Goal: Task Accomplishment & Management: Use online tool/utility

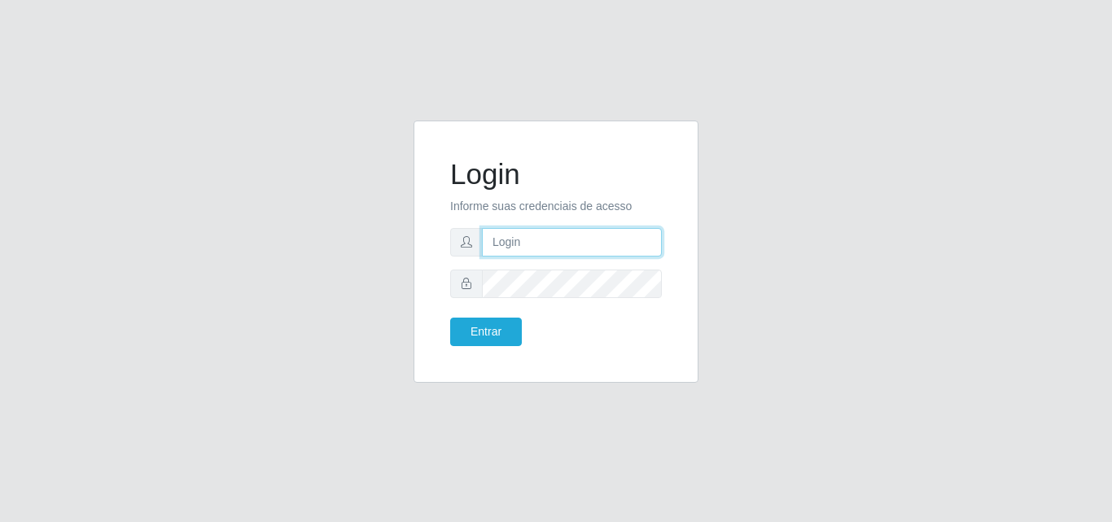
click at [562, 233] on input "text" at bounding box center [572, 242] width 180 height 28
type input "[EMAIL_ADDRESS][DOMAIN_NAME]"
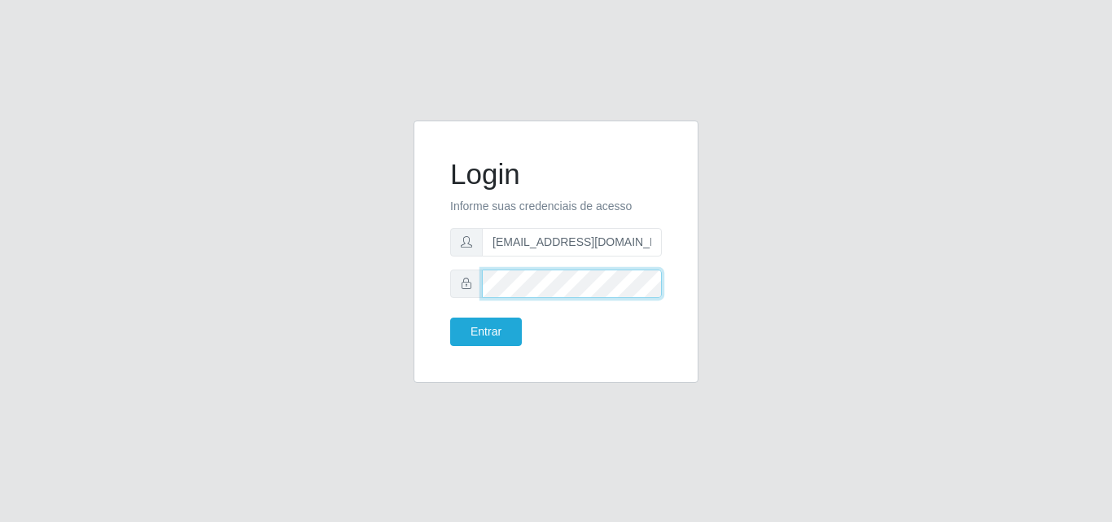
click at [450, 317] on button "Entrar" at bounding box center [486, 331] width 72 height 28
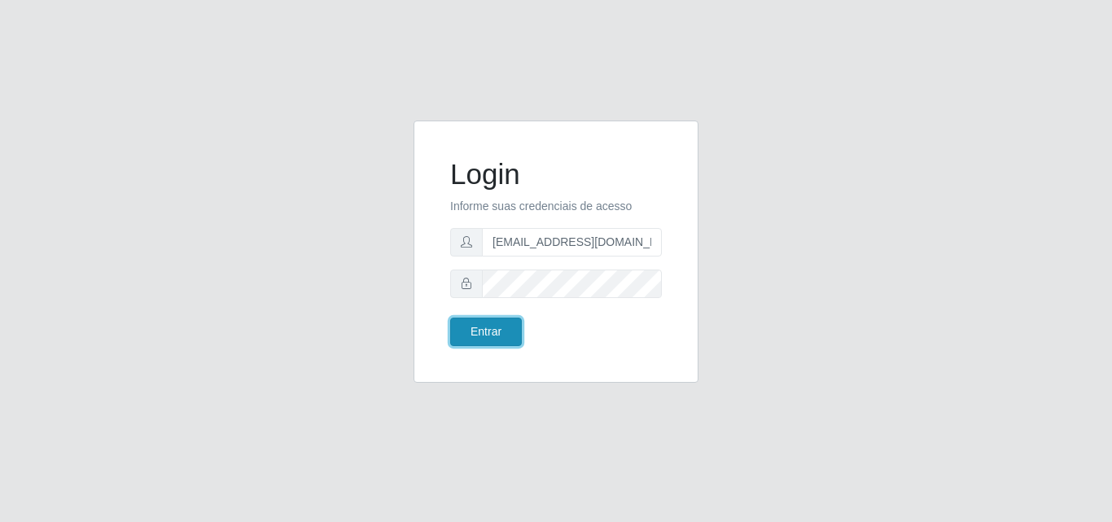
click at [490, 332] on button "Entrar" at bounding box center [486, 331] width 72 height 28
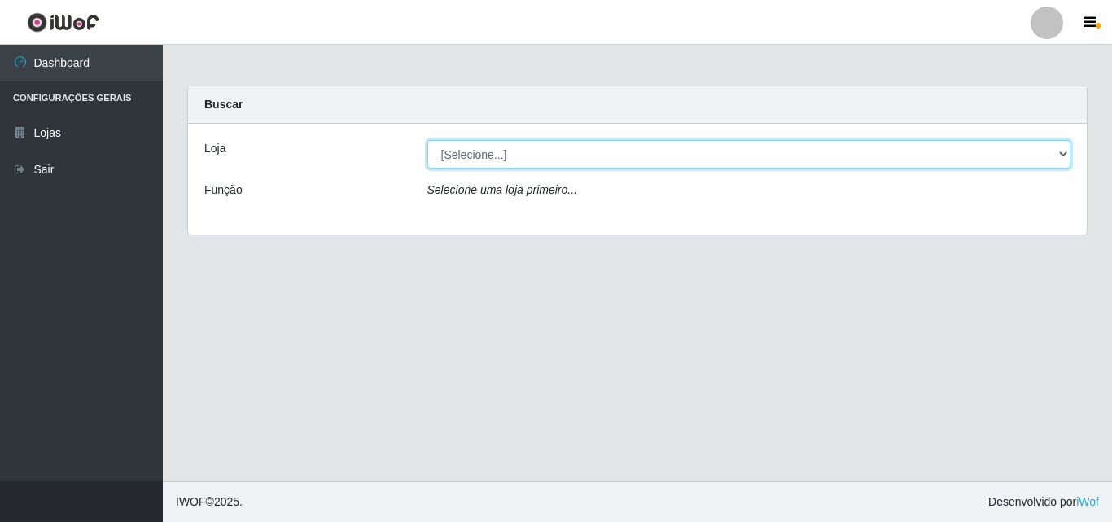
click at [851, 154] on select "[Selecione...] Corte Fácil - Unidade Emaús" at bounding box center [749, 154] width 644 height 28
click at [427, 140] on select "[Selecione...] Corte Fácil - Unidade Emaús" at bounding box center [749, 154] width 644 height 28
click at [867, 154] on select "[Selecione...] Corte Fácil - Unidade Emaús" at bounding box center [749, 154] width 644 height 28
select select "201"
click at [427, 140] on select "[Selecione...] Corte Fácil - Unidade Emaús" at bounding box center [749, 154] width 644 height 28
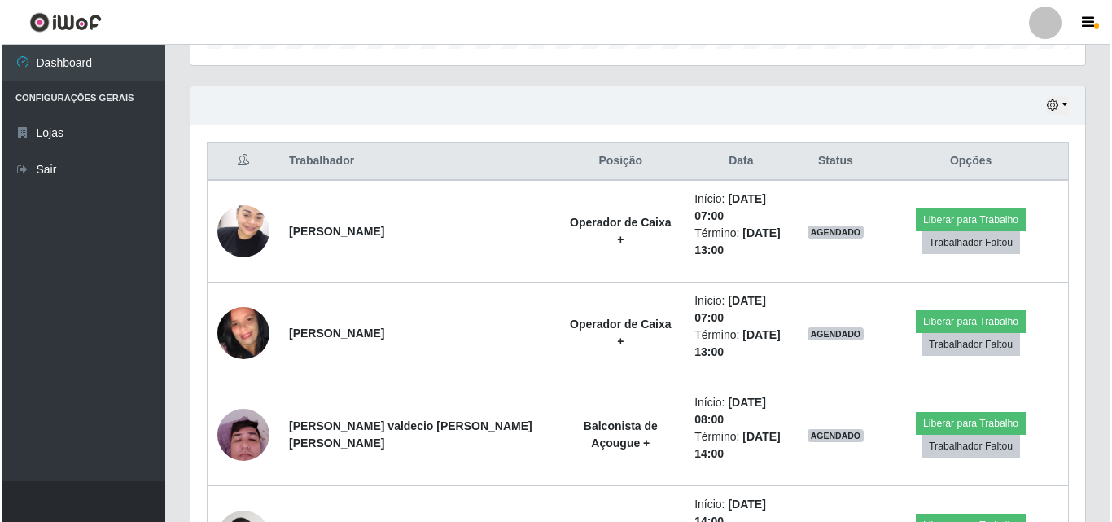
scroll to position [570, 0]
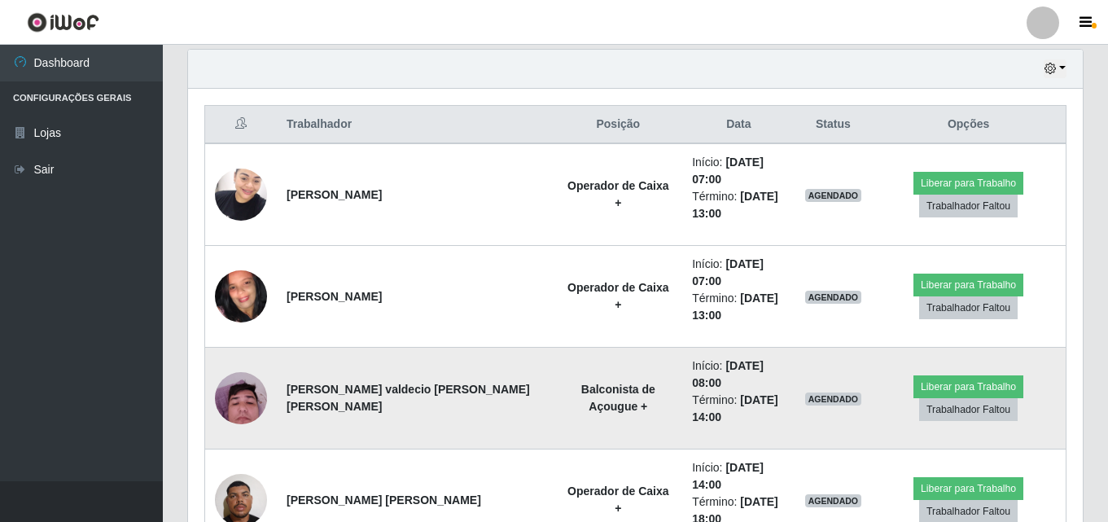
click at [251, 363] on img at bounding box center [241, 397] width 52 height 69
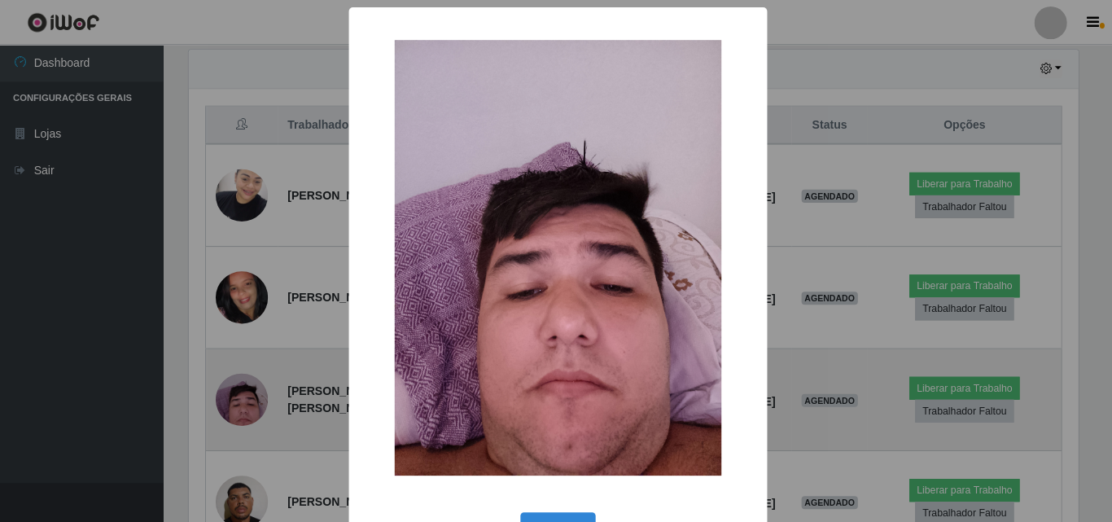
scroll to position [338, 886]
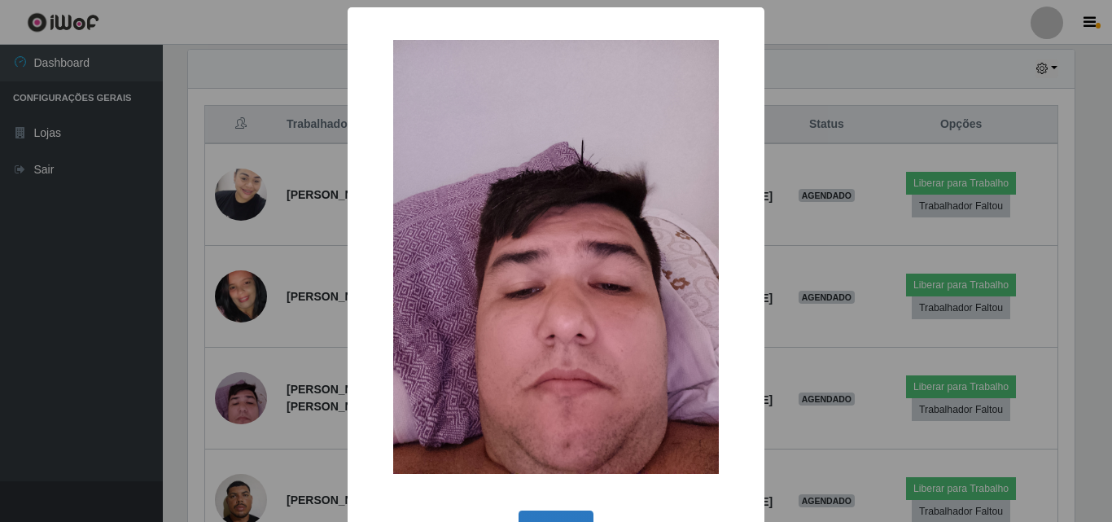
click at [551, 513] on button "OK" at bounding box center [556, 529] width 76 height 38
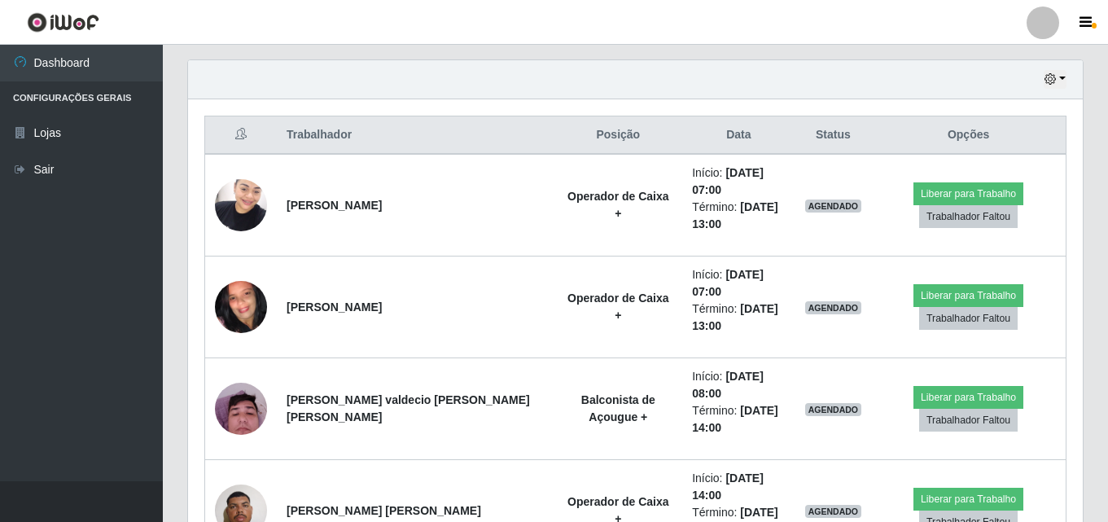
scroll to position [338, 894]
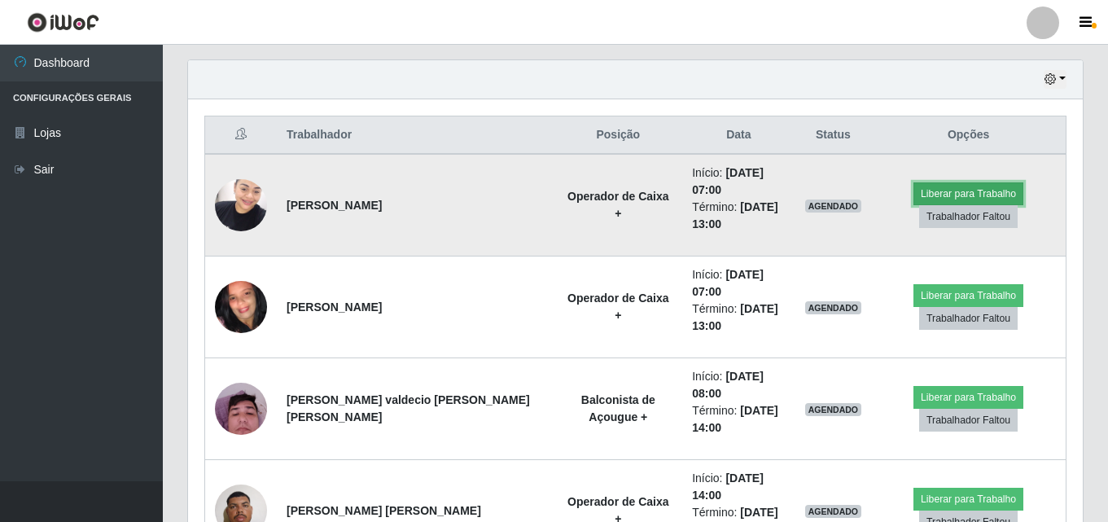
click at [968, 182] on button "Liberar para Trabalho" at bounding box center [968, 193] width 110 height 23
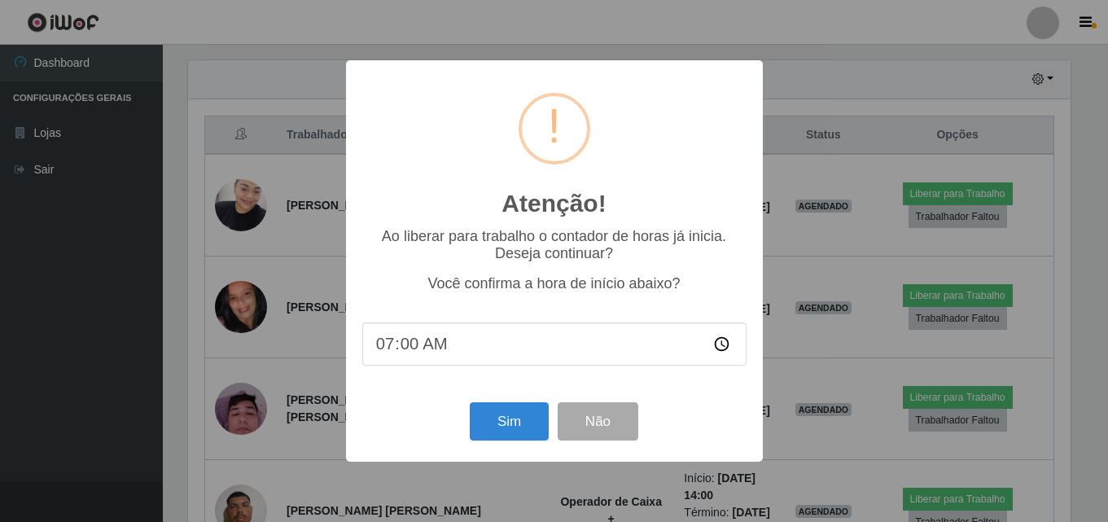
scroll to position [338, 886]
click at [536, 409] on button "Sim" at bounding box center [510, 421] width 79 height 38
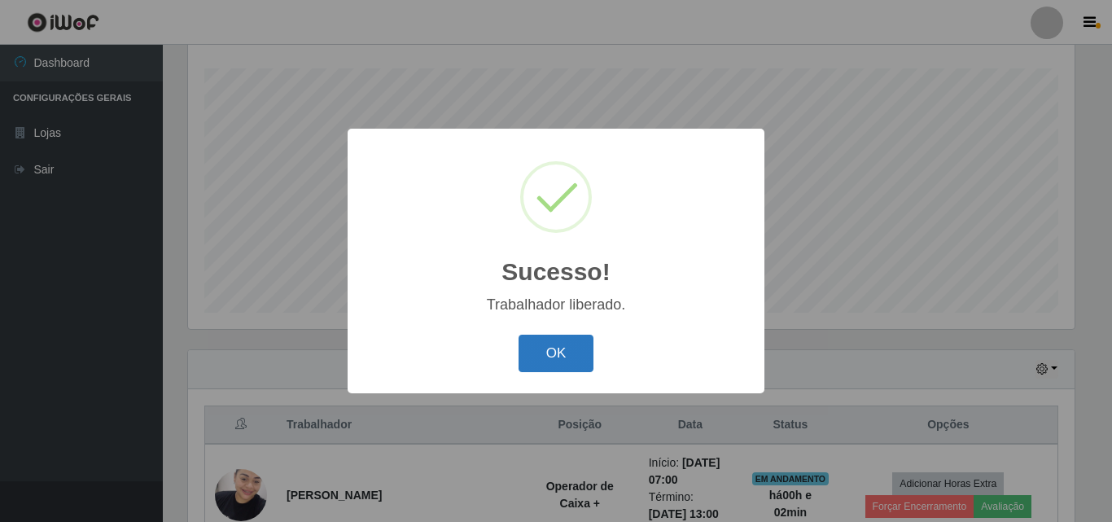
click at [569, 352] on button "OK" at bounding box center [556, 354] width 76 height 38
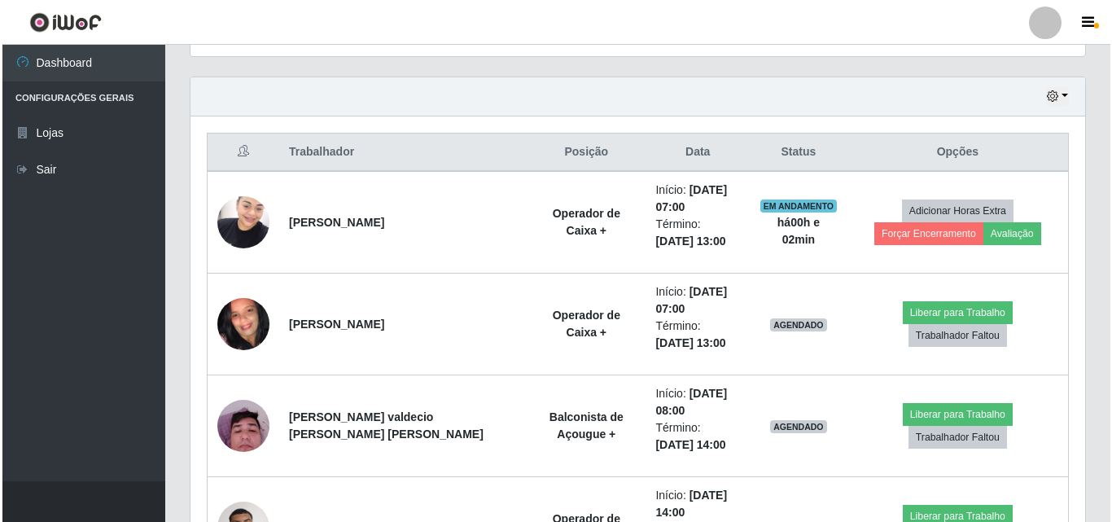
scroll to position [514, 0]
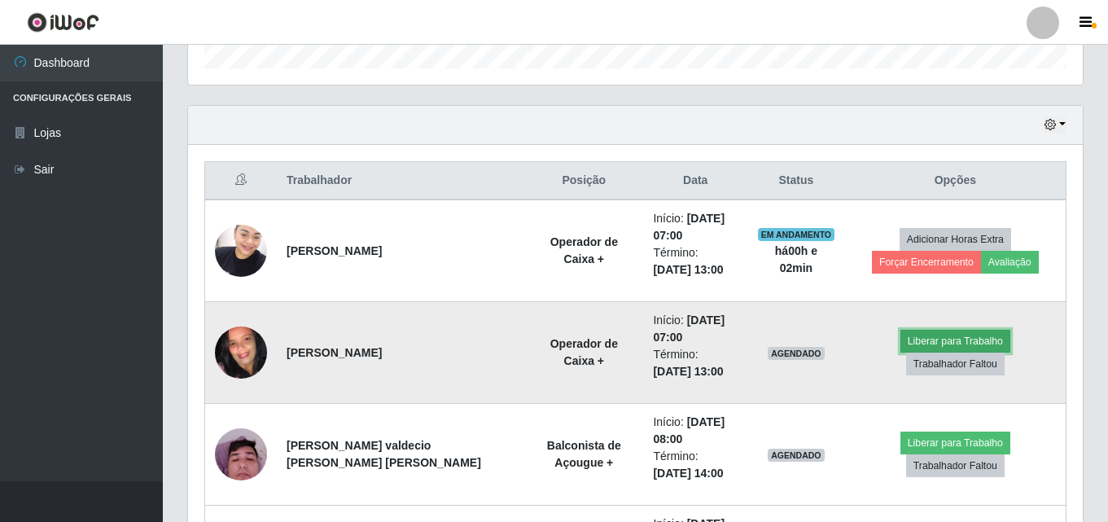
click at [900, 352] on button "Liberar para Trabalho" at bounding box center [955, 341] width 110 height 23
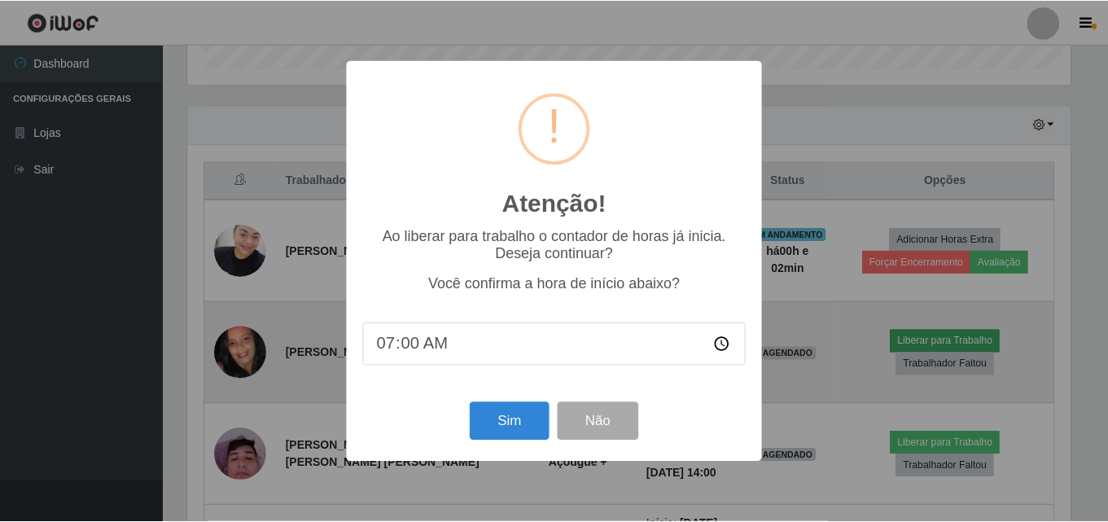
scroll to position [338, 886]
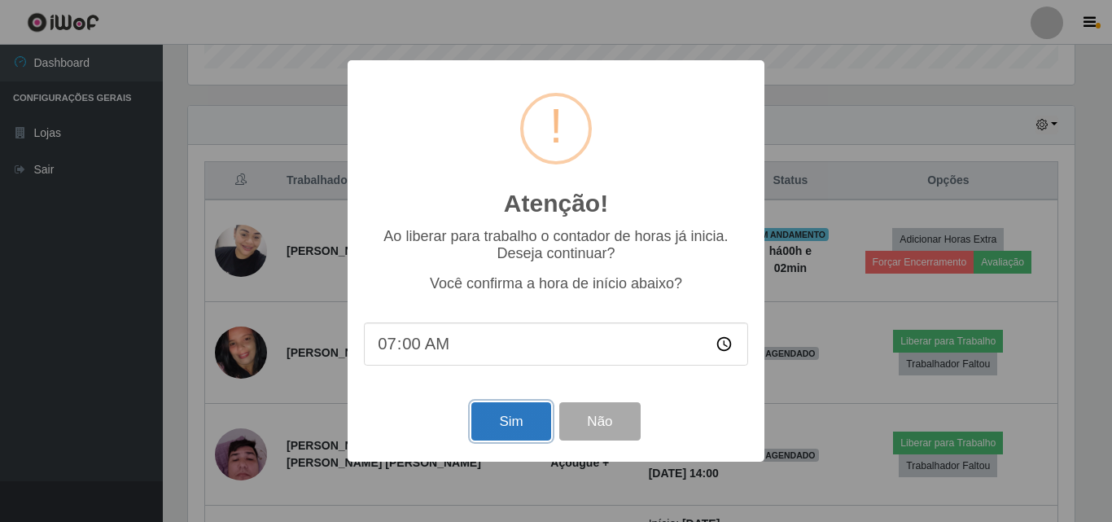
click at [532, 429] on button "Sim" at bounding box center [510, 421] width 79 height 38
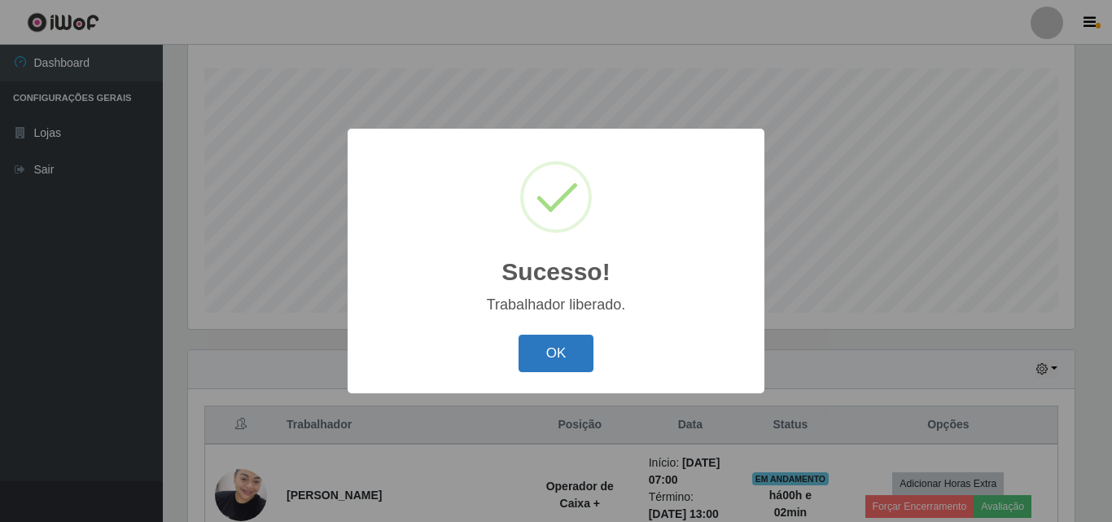
click at [544, 349] on button "OK" at bounding box center [556, 354] width 76 height 38
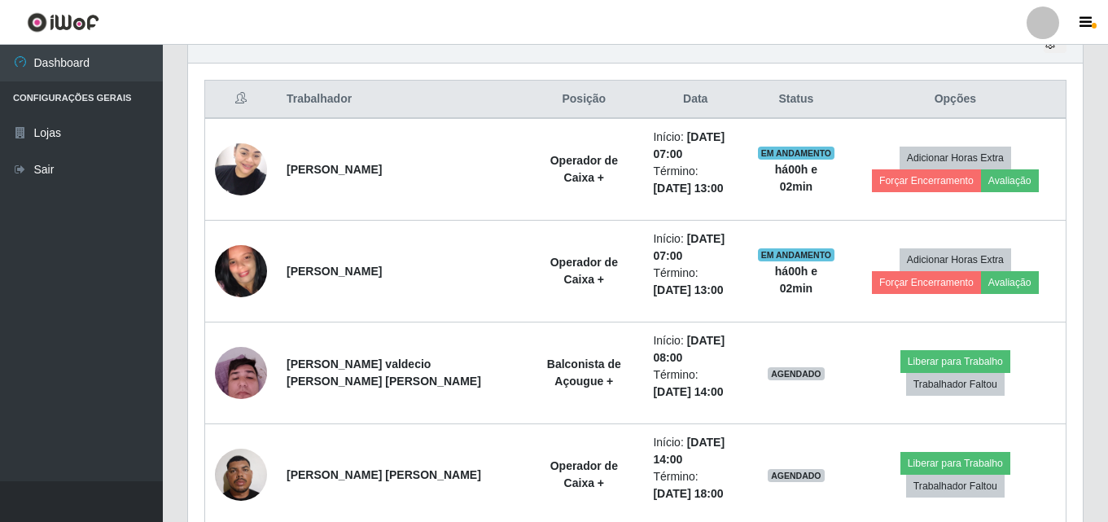
scroll to position [676, 0]
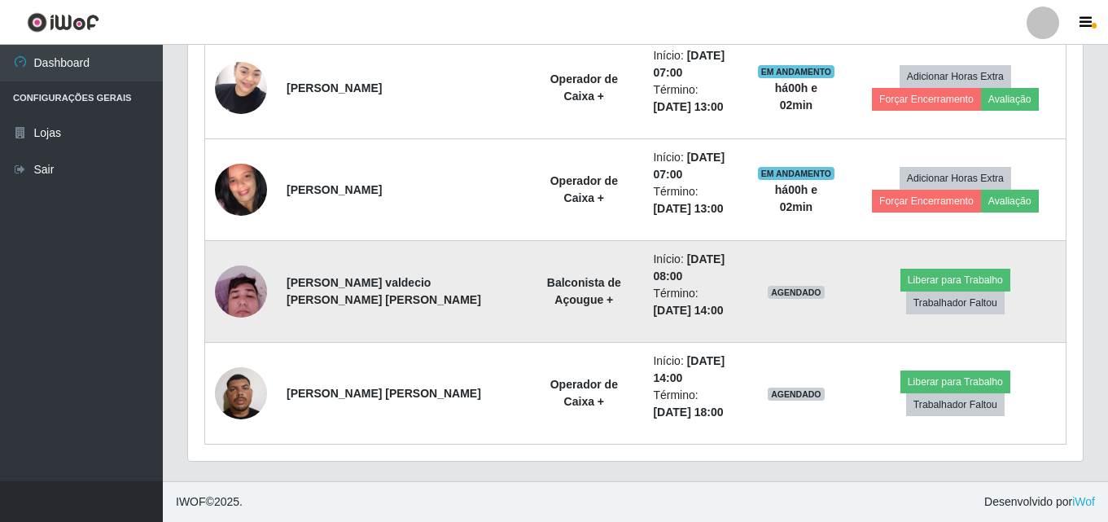
click at [234, 286] on img at bounding box center [241, 290] width 52 height 69
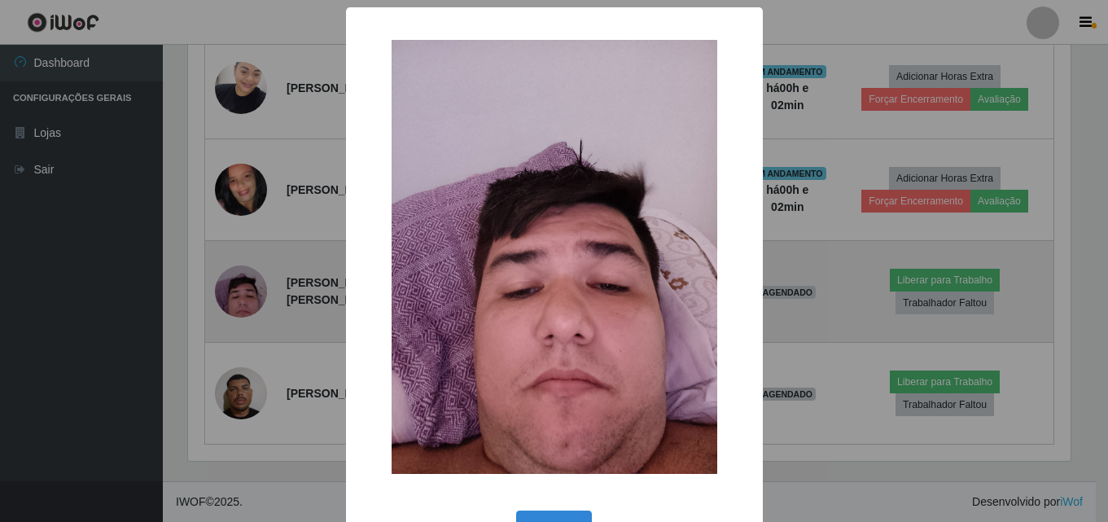
scroll to position [338, 886]
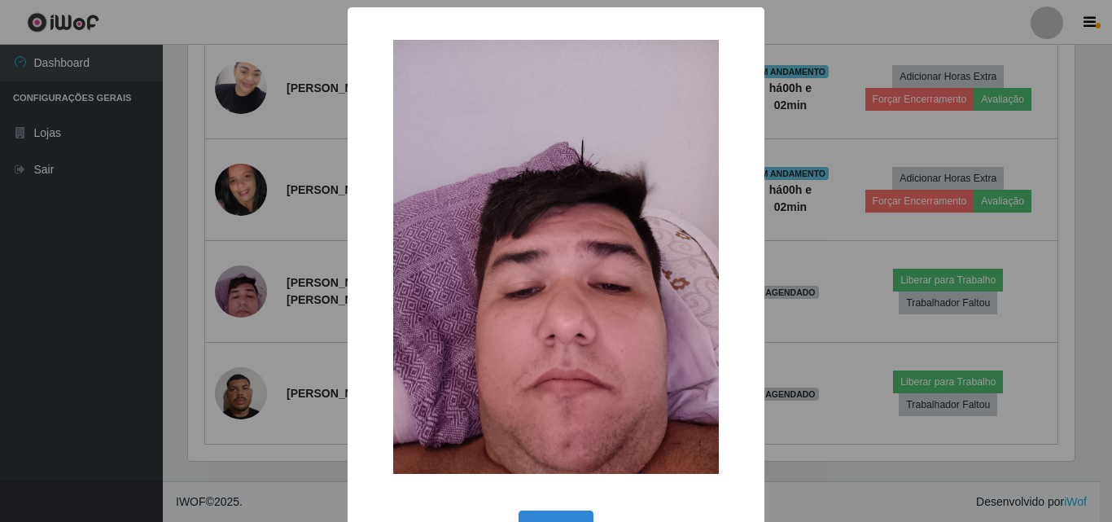
click at [534, 356] on img at bounding box center [556, 257] width 326 height 434
click at [302, 337] on div "× OK Cancel" at bounding box center [556, 261] width 1112 height 522
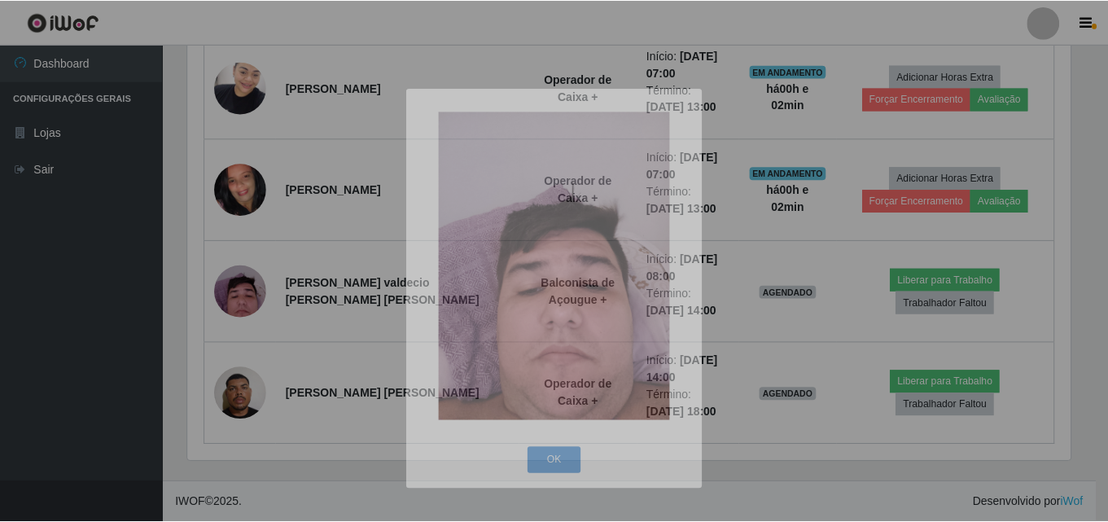
scroll to position [338, 894]
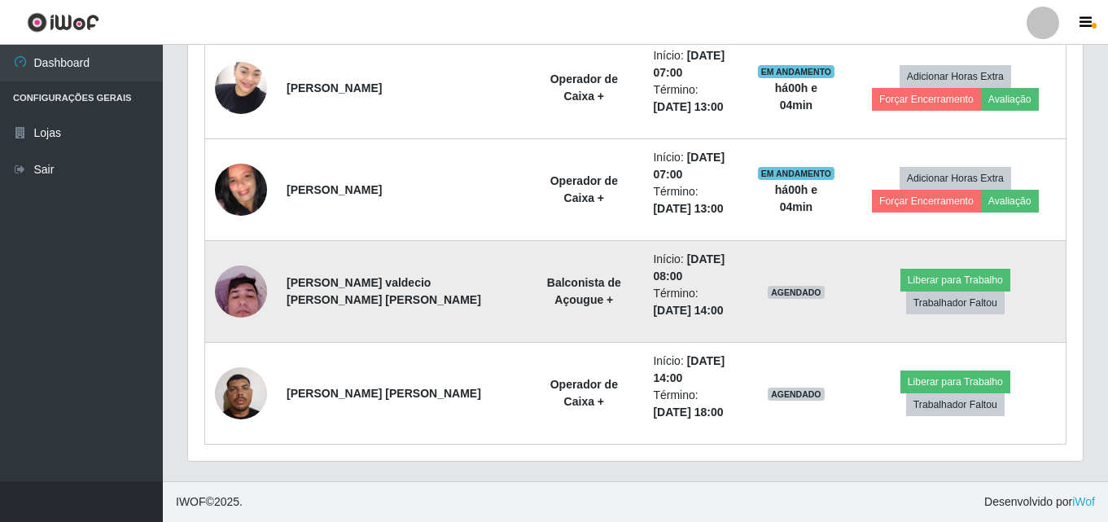
click at [247, 301] on img at bounding box center [241, 290] width 52 height 69
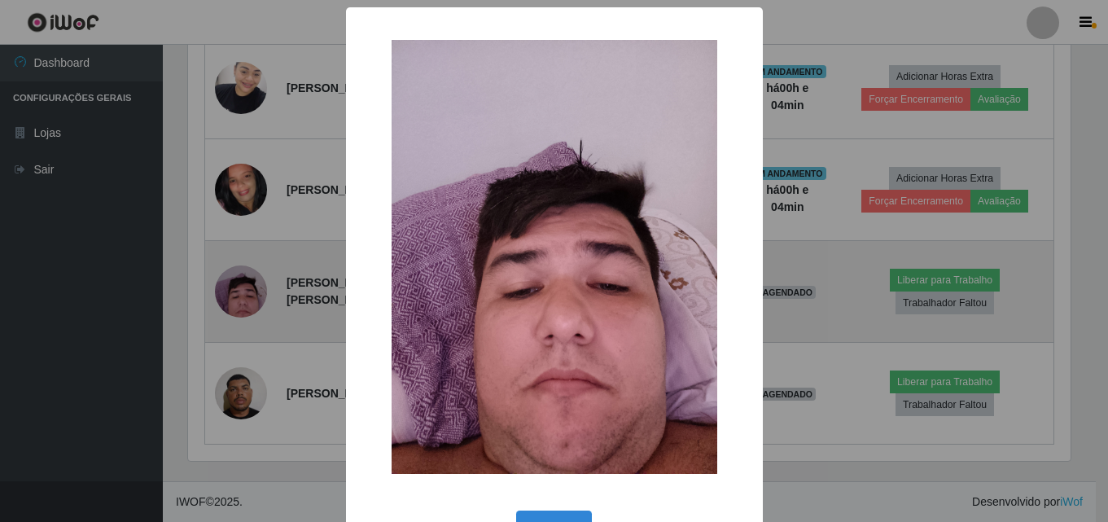
scroll to position [338, 886]
click at [247, 301] on div "× OK Cancel" at bounding box center [556, 261] width 1112 height 522
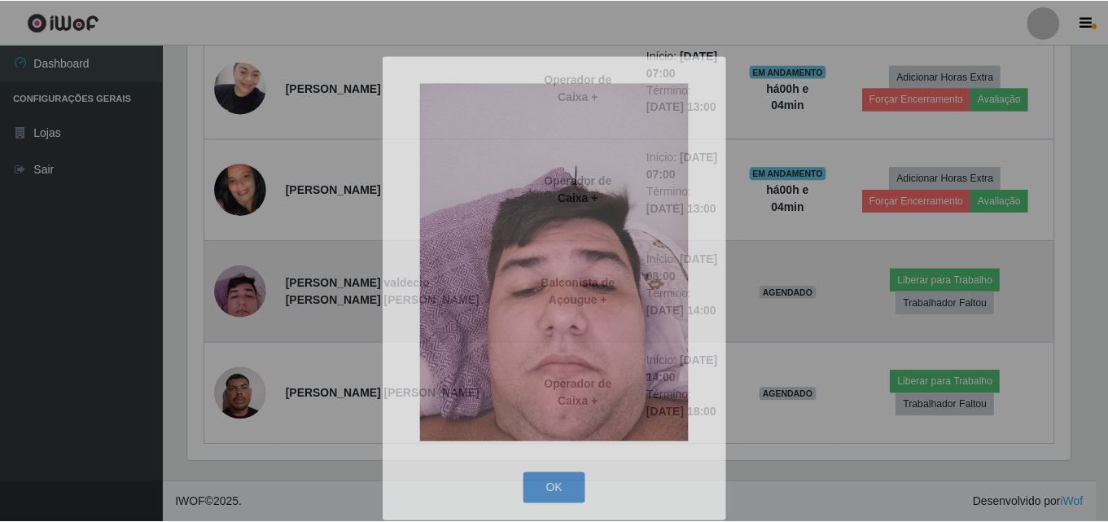
scroll to position [338, 894]
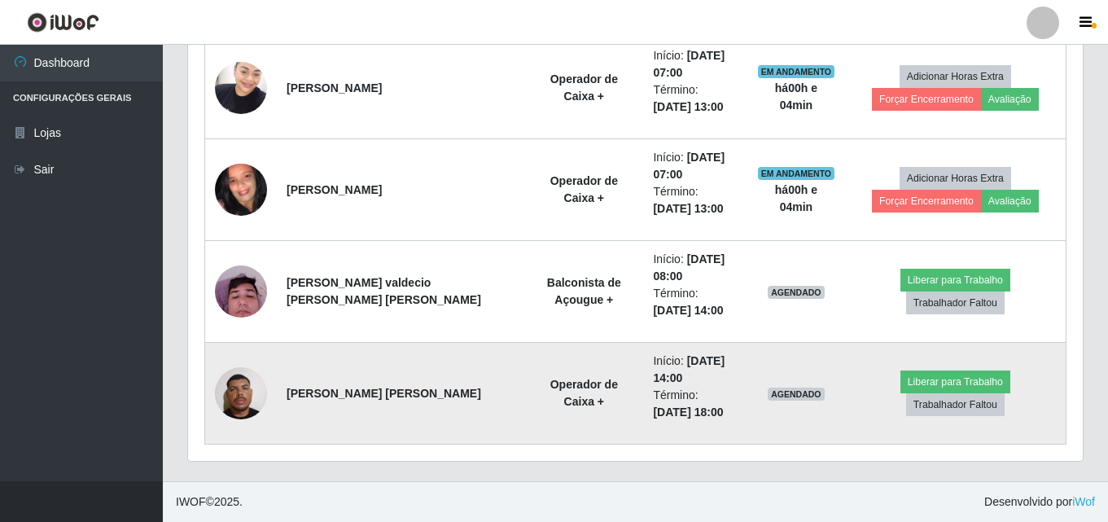
click at [253, 387] on img at bounding box center [241, 392] width 52 height 69
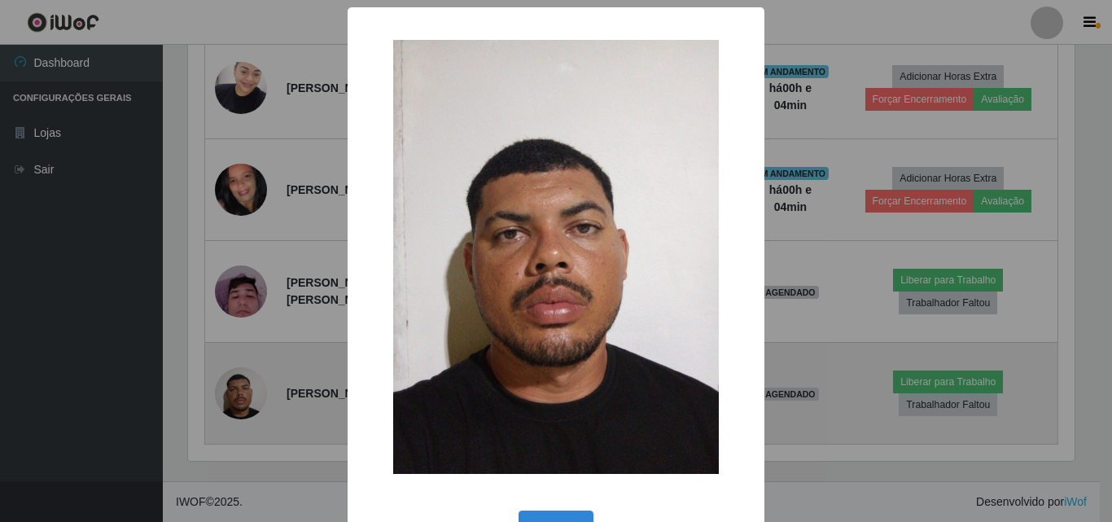
click at [253, 387] on div "× OK Cancel" at bounding box center [556, 261] width 1112 height 522
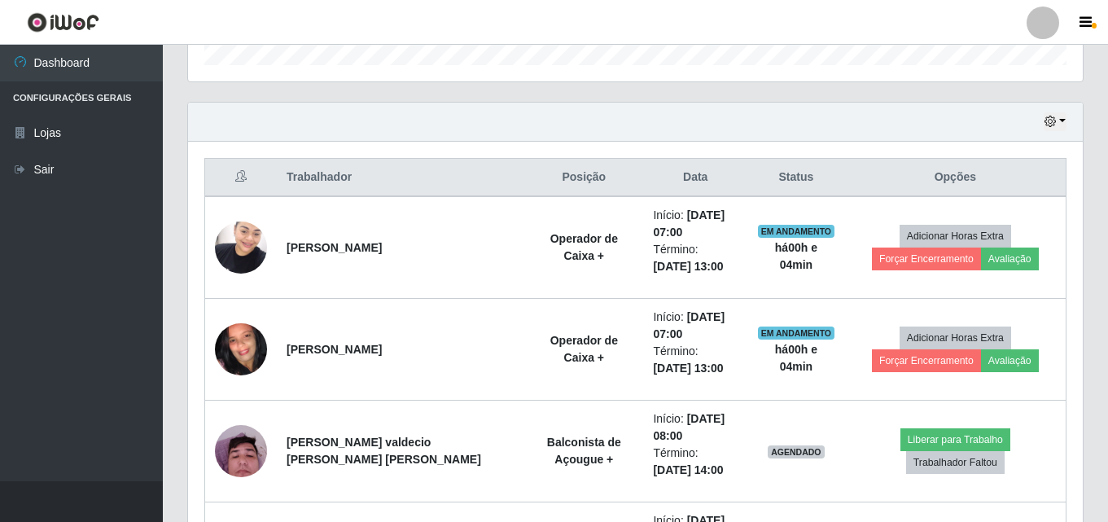
scroll to position [514, 0]
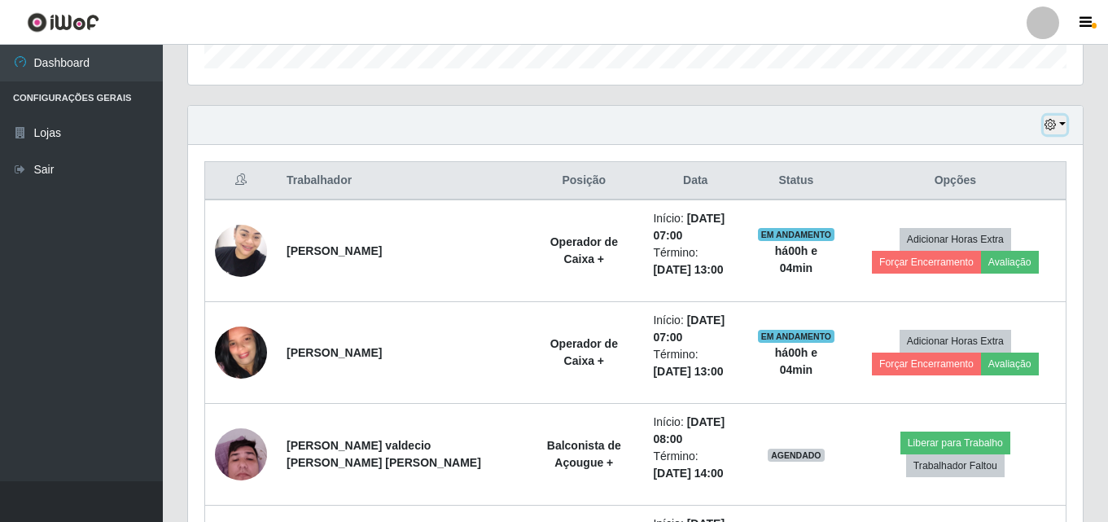
click at [1049, 120] on icon "button" at bounding box center [1049, 124] width 11 height 11
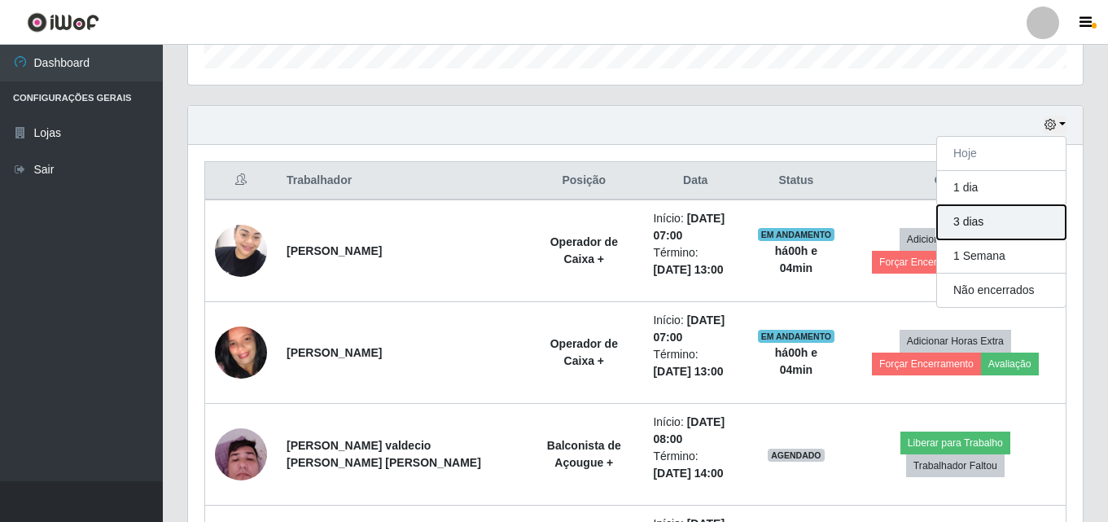
click at [977, 220] on button "3 dias" at bounding box center [1001, 222] width 129 height 34
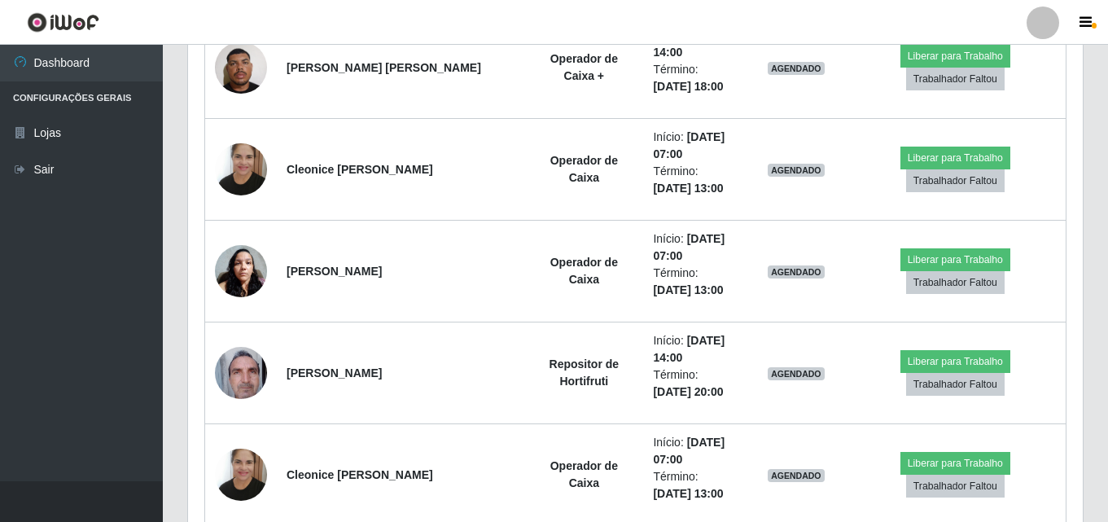
scroll to position [1083, 0]
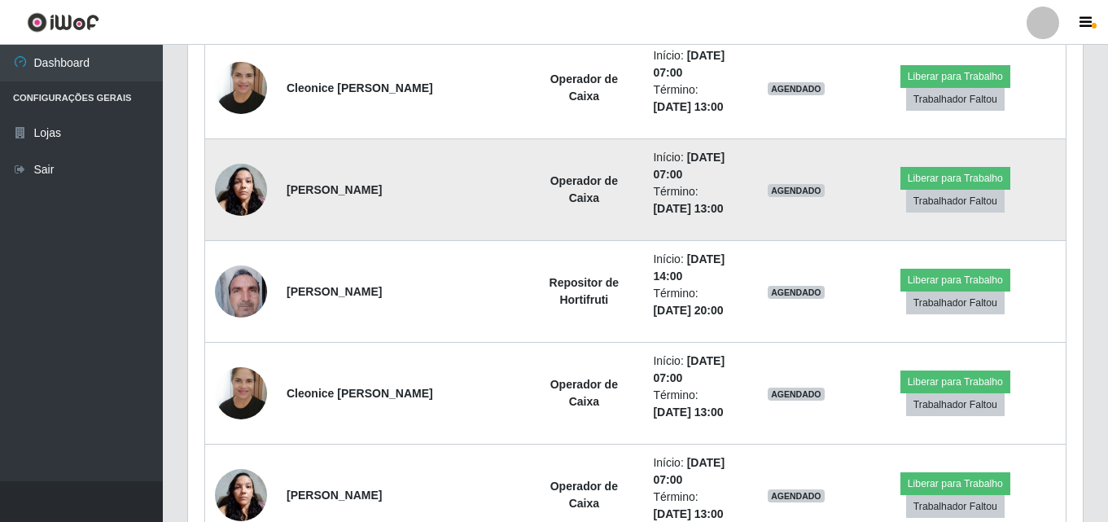
click at [244, 190] on img at bounding box center [241, 189] width 52 height 69
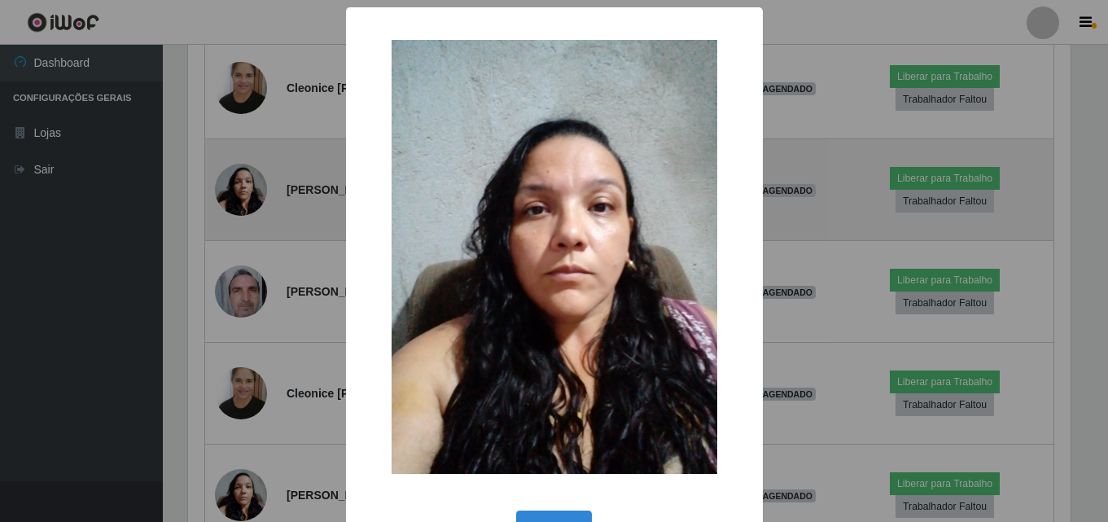
scroll to position [338, 886]
click at [244, 190] on div "× OK Cancel" at bounding box center [556, 261] width 1112 height 522
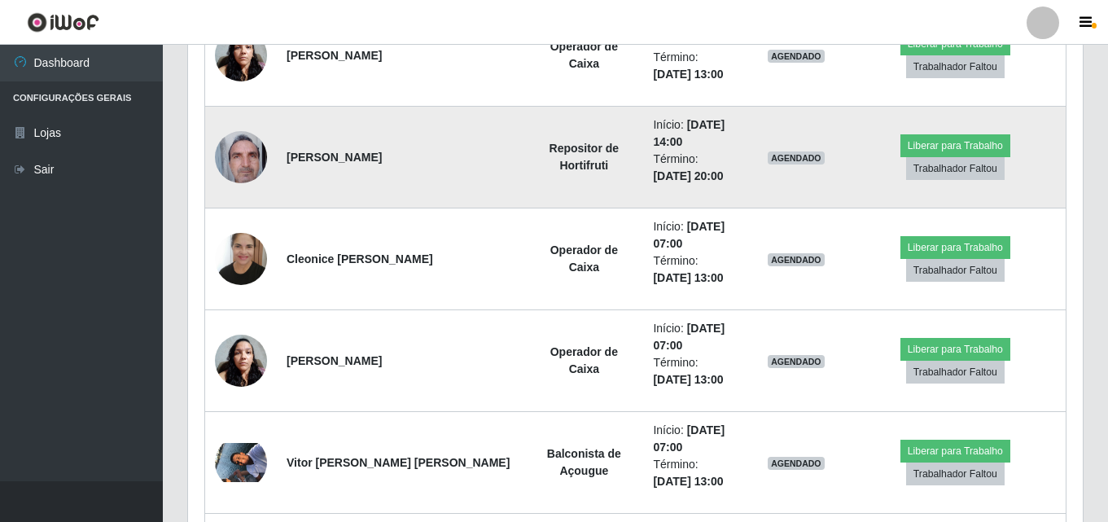
scroll to position [1246, 0]
